Goal: Transaction & Acquisition: Purchase product/service

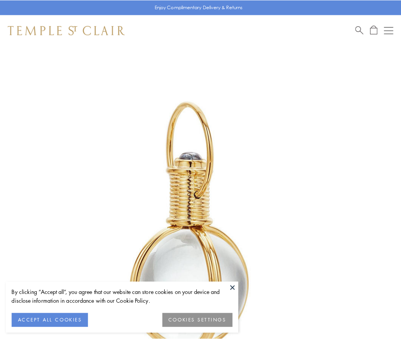
scroll to position [199, 0]
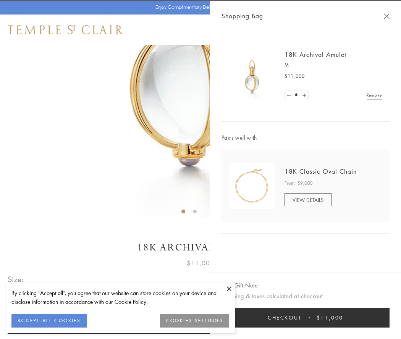
click at [305, 318] on button "Checkout $11,000" at bounding box center [305, 318] width 168 height 20
